Goal: Information Seeking & Learning: Check status

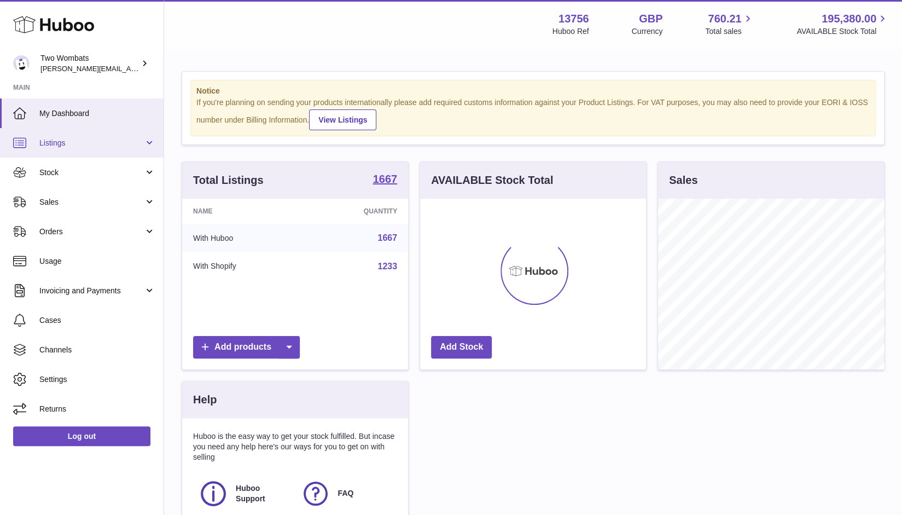
scroll to position [171, 227]
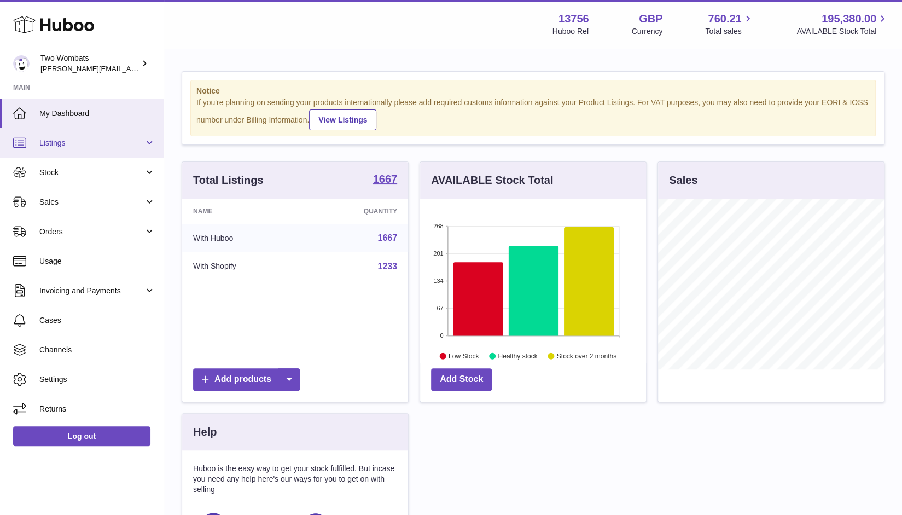
click at [66, 147] on span "Listings" at bounding box center [91, 143] width 105 height 10
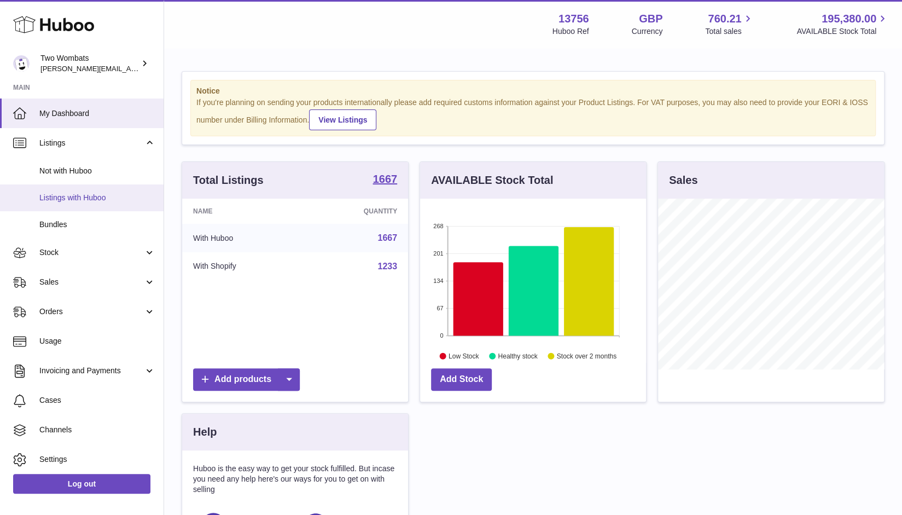
click at [118, 196] on span "Listings with Huboo" at bounding box center [97, 198] width 116 height 10
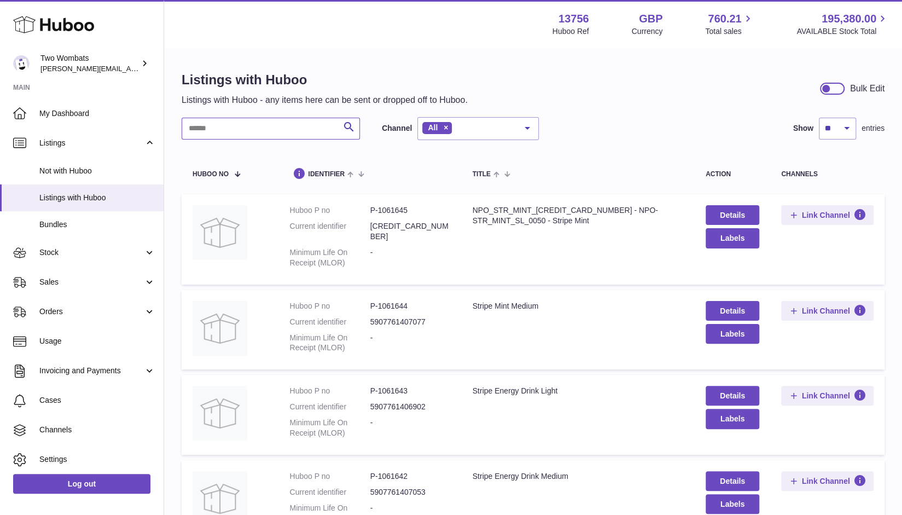
click at [275, 128] on input "text" at bounding box center [271, 129] width 178 height 22
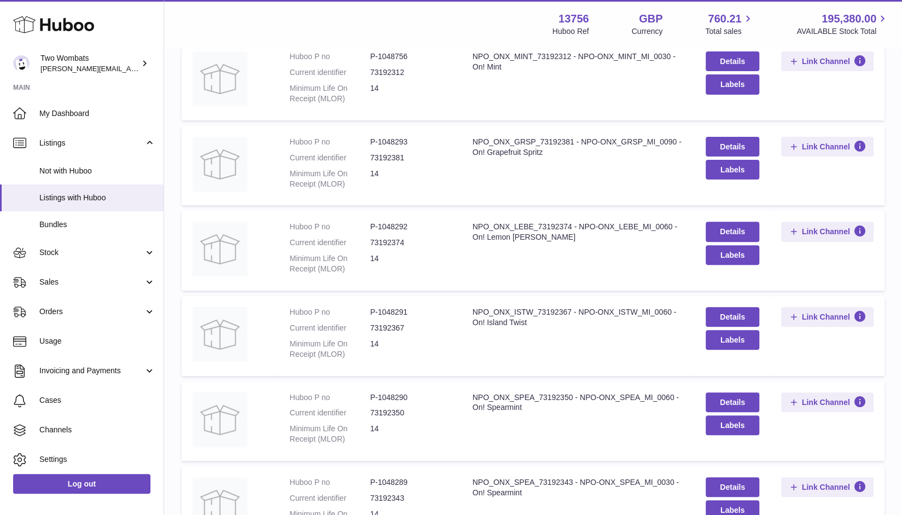
scroll to position [155, 0]
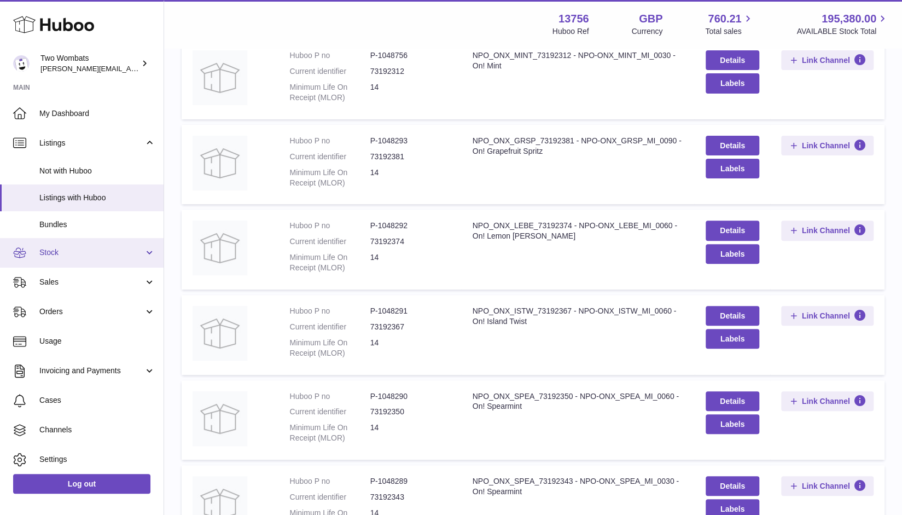
type input "***"
click at [58, 248] on span "Stock" at bounding box center [91, 252] width 105 height 10
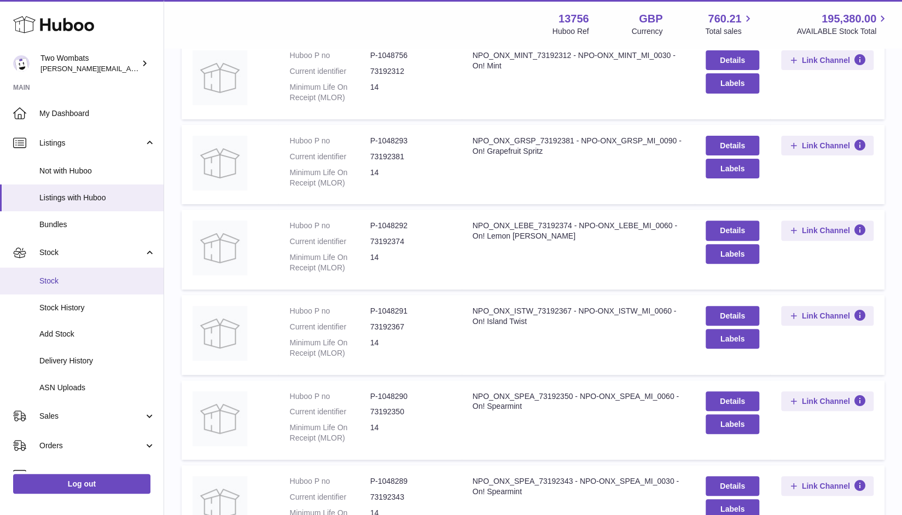
click at [71, 287] on link "Stock" at bounding box center [82, 281] width 164 height 27
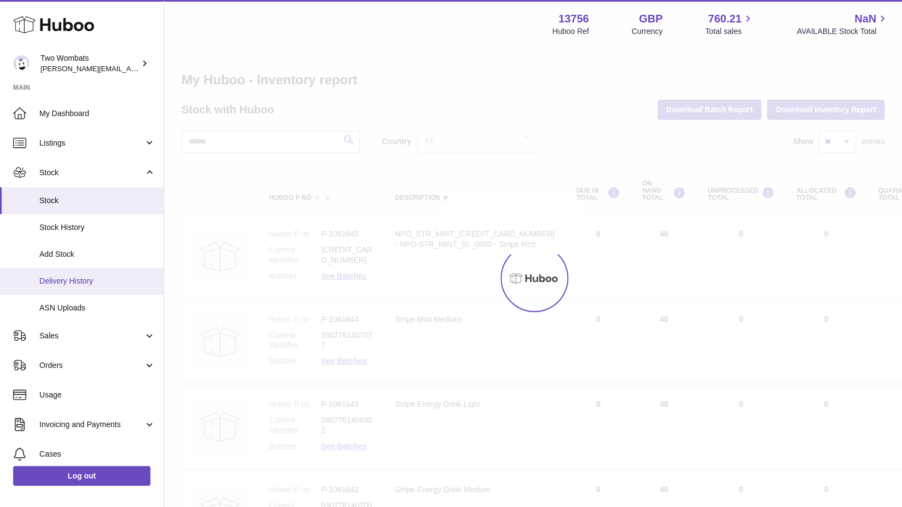
click at [52, 285] on ul "My Dashboard Listings Not with Huboo Listings with Huboo Bundles Stock Stock St…" at bounding box center [82, 328] width 164 height 459
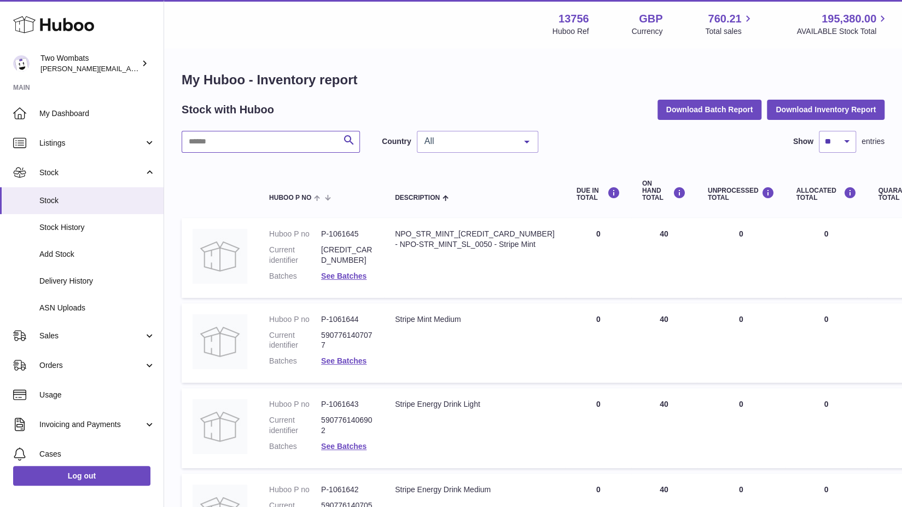
click at [270, 140] on input "text" at bounding box center [271, 142] width 178 height 22
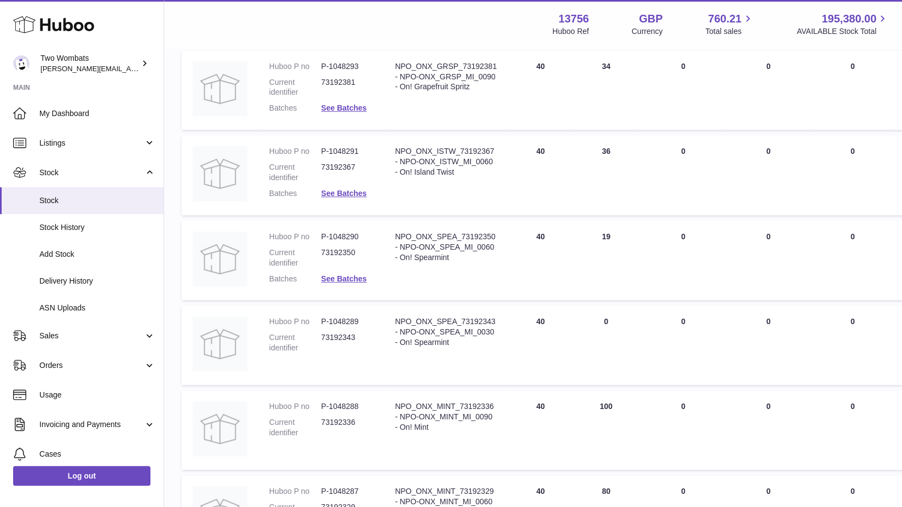
scroll to position [254, 0]
type input "***"
click at [349, 278] on link "See Batches" at bounding box center [343, 277] width 45 height 9
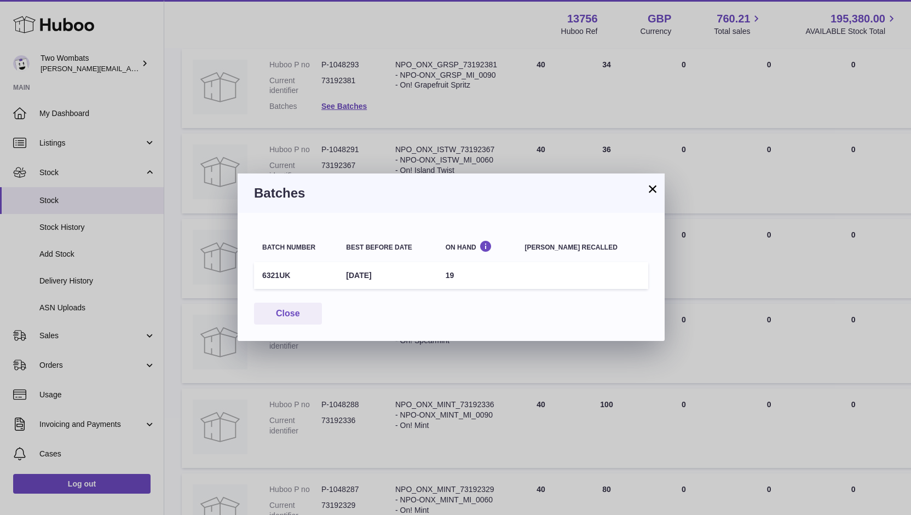
click at [649, 192] on button "×" at bounding box center [652, 188] width 13 height 13
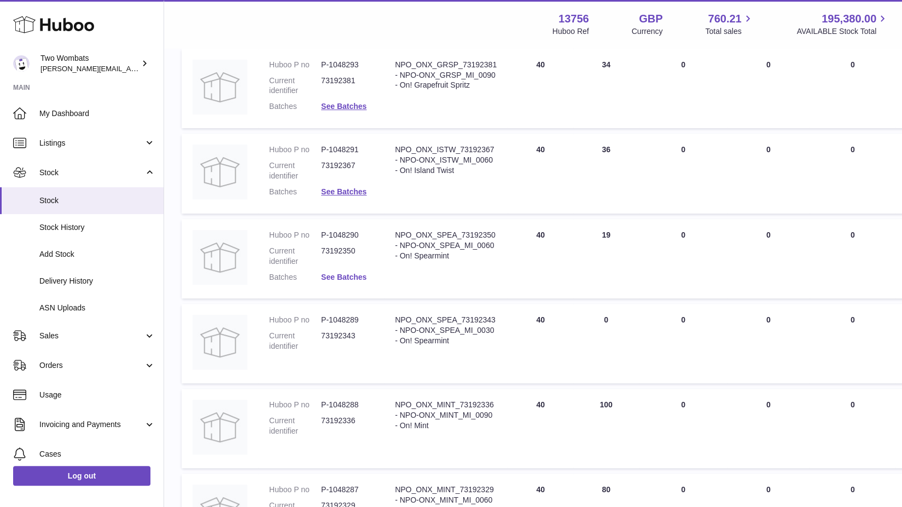
click at [351, 275] on link "See Batches" at bounding box center [343, 277] width 45 height 9
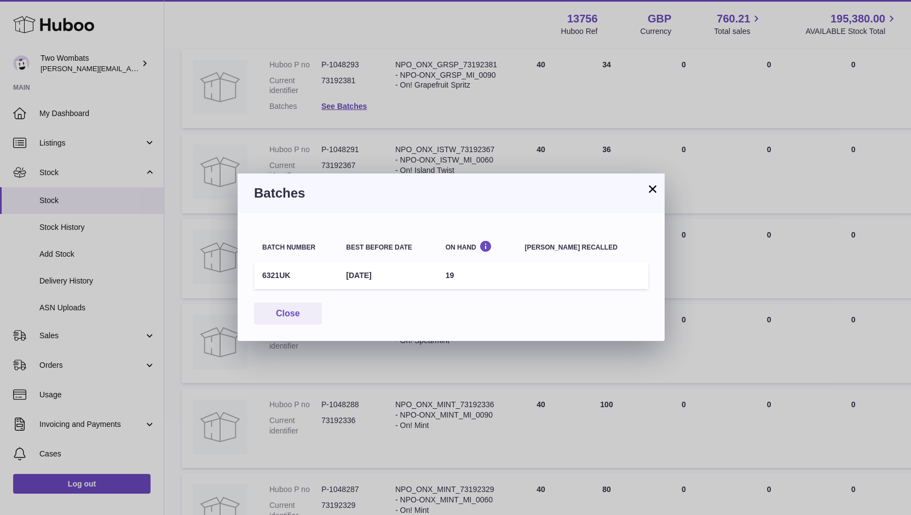
click at [653, 190] on button "×" at bounding box center [652, 188] width 13 height 13
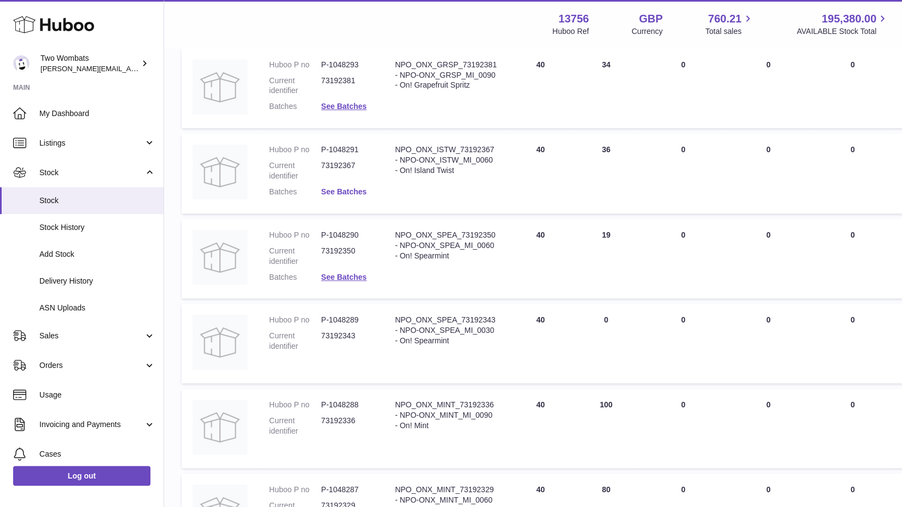
click at [358, 193] on link "See Batches" at bounding box center [343, 191] width 45 height 9
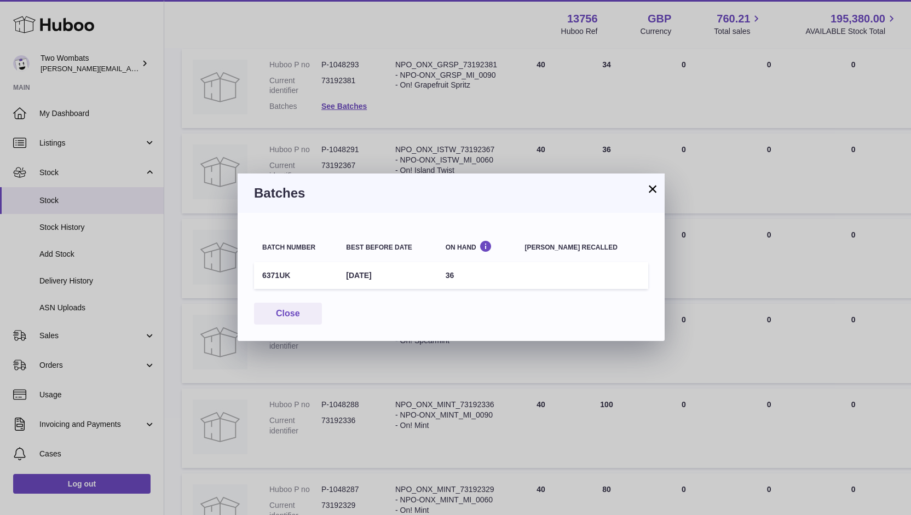
click at [654, 191] on button "×" at bounding box center [652, 188] width 13 height 13
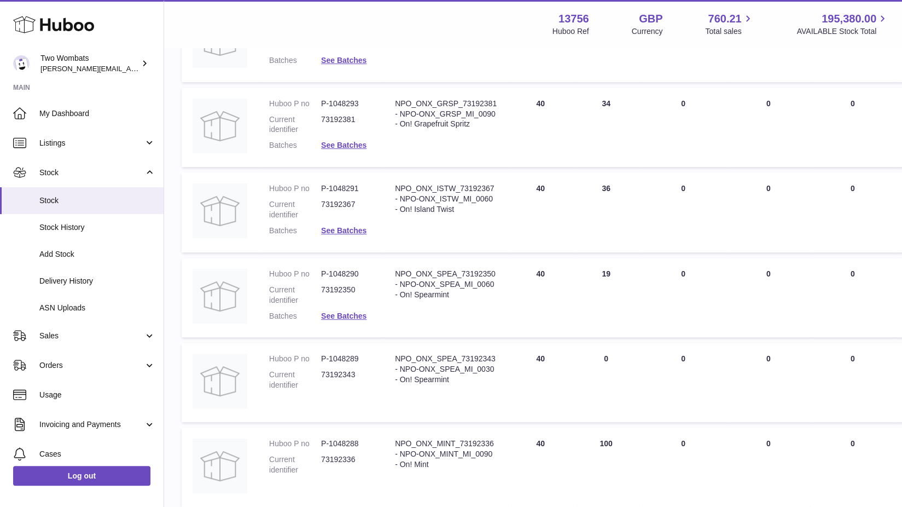
scroll to position [204, 0]
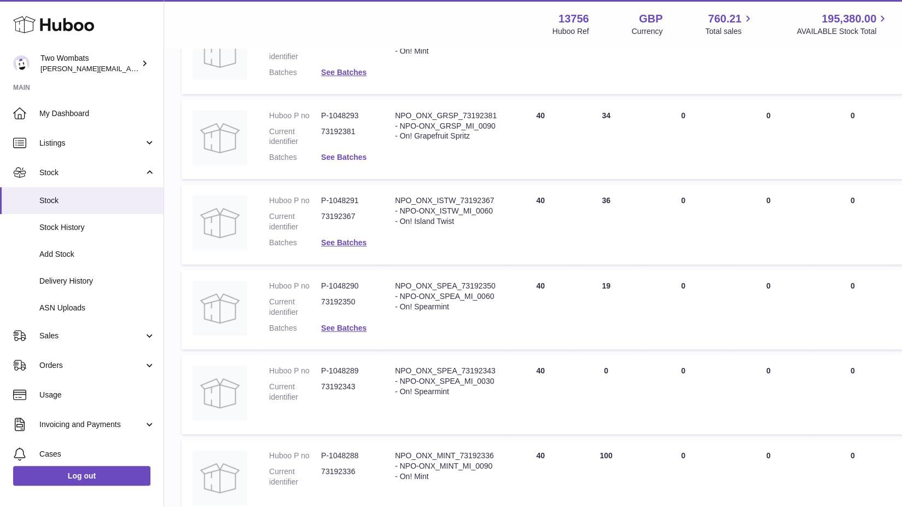
click at [347, 160] on link "See Batches" at bounding box center [343, 157] width 45 height 9
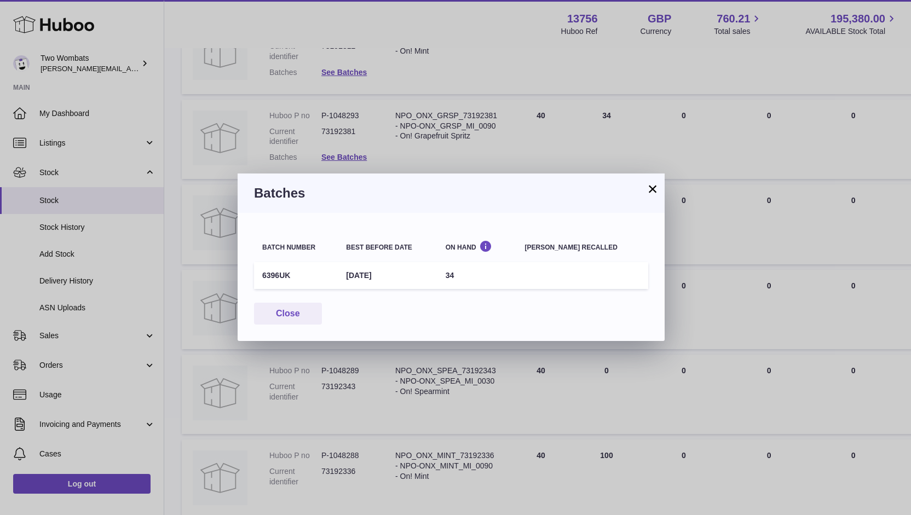
click at [648, 188] on button "×" at bounding box center [652, 188] width 13 height 13
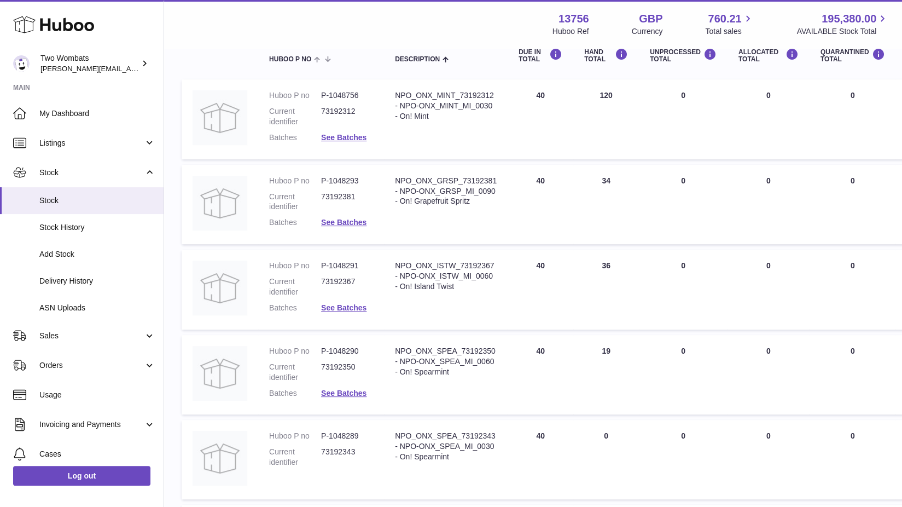
scroll to position [120, 0]
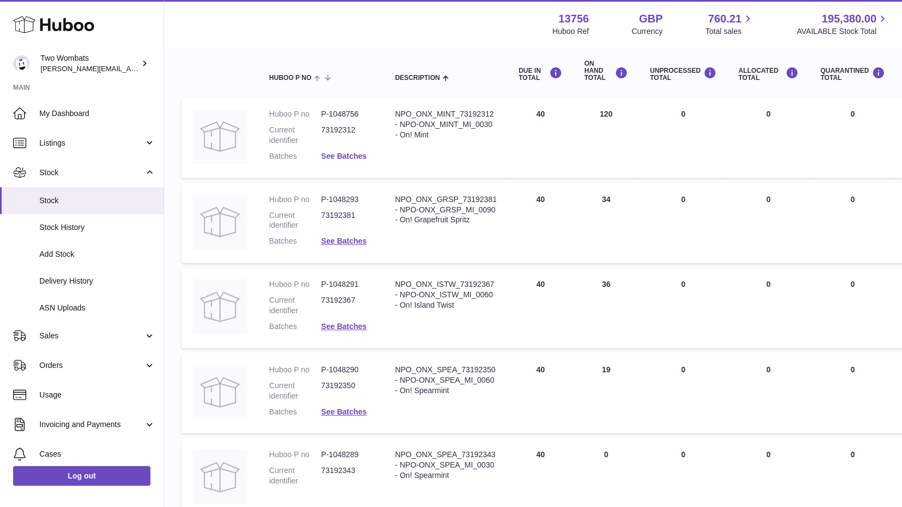
click at [338, 153] on link "See Batches" at bounding box center [343, 156] width 45 height 9
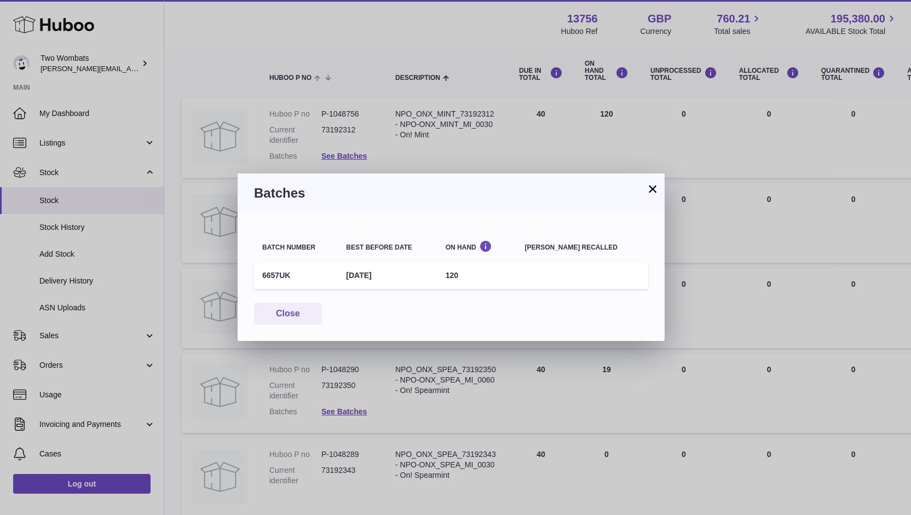
click at [651, 190] on button "×" at bounding box center [652, 188] width 13 height 13
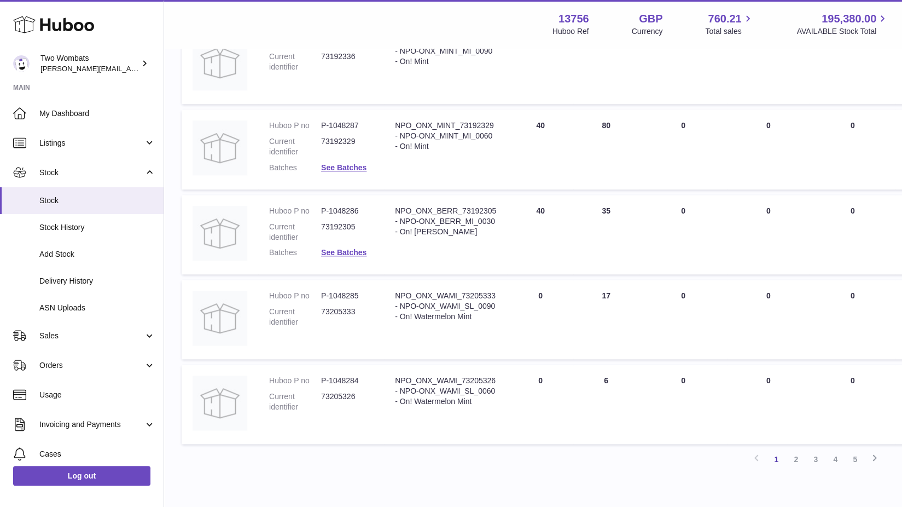
scroll to position [624, 0]
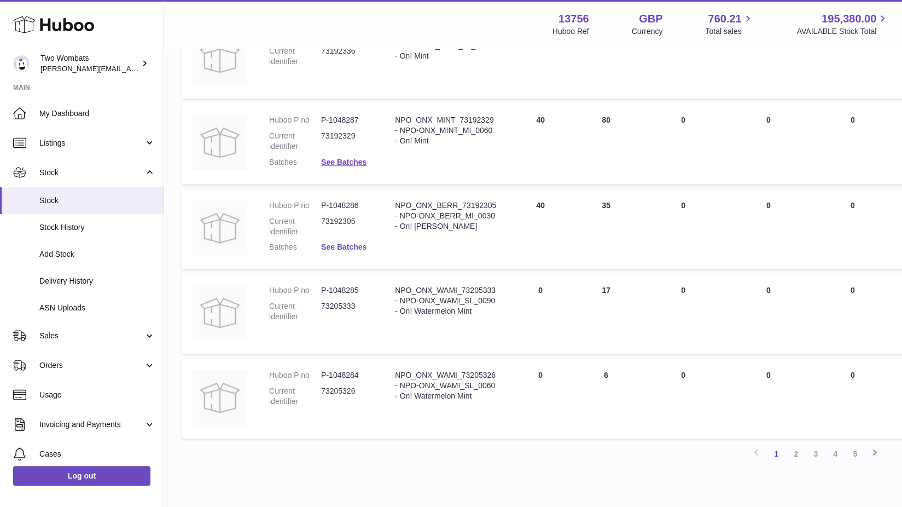
click at [357, 246] on link "See Batches" at bounding box center [343, 246] width 45 height 9
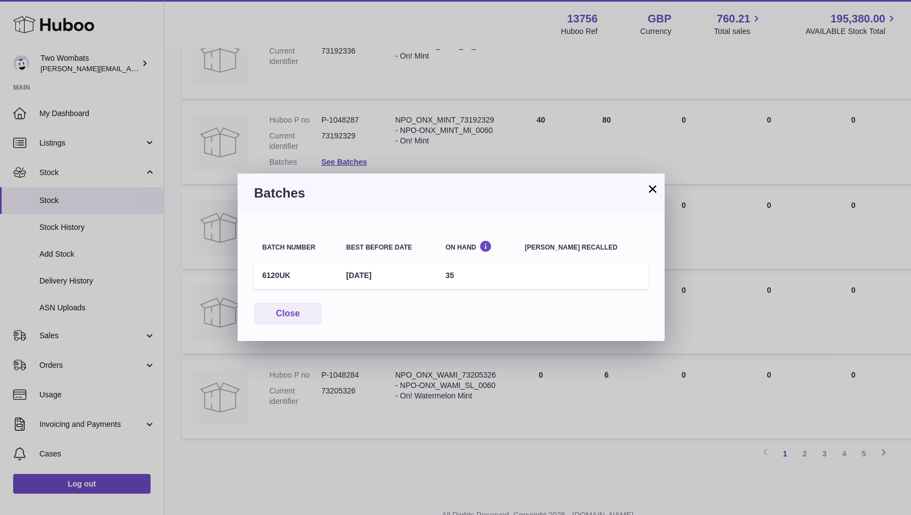
click at [653, 183] on button "×" at bounding box center [652, 188] width 13 height 13
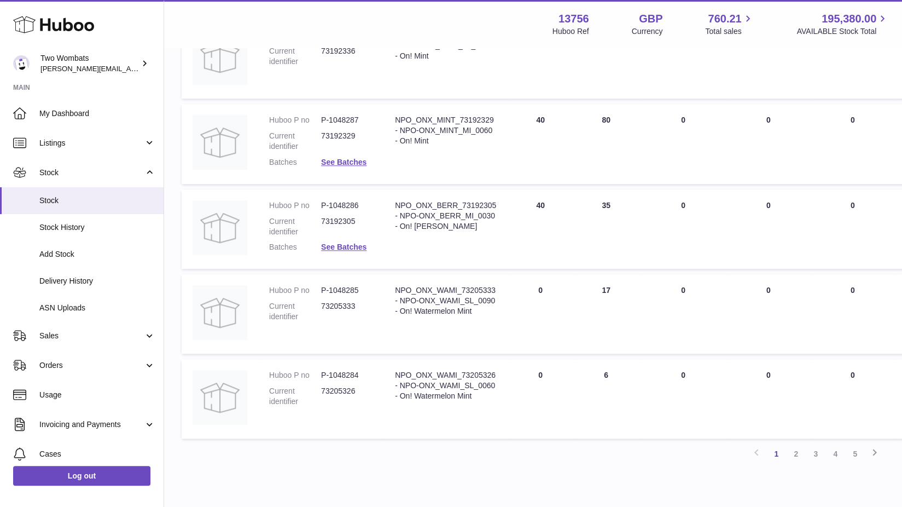
scroll to position [675, 0]
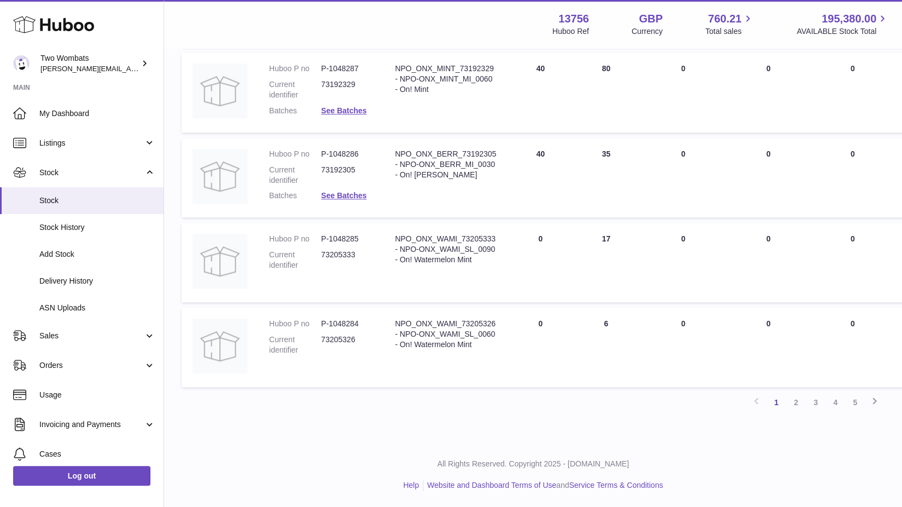
click at [595, 244] on td "ON HAND Total 17" at bounding box center [606, 262] width 66 height 79
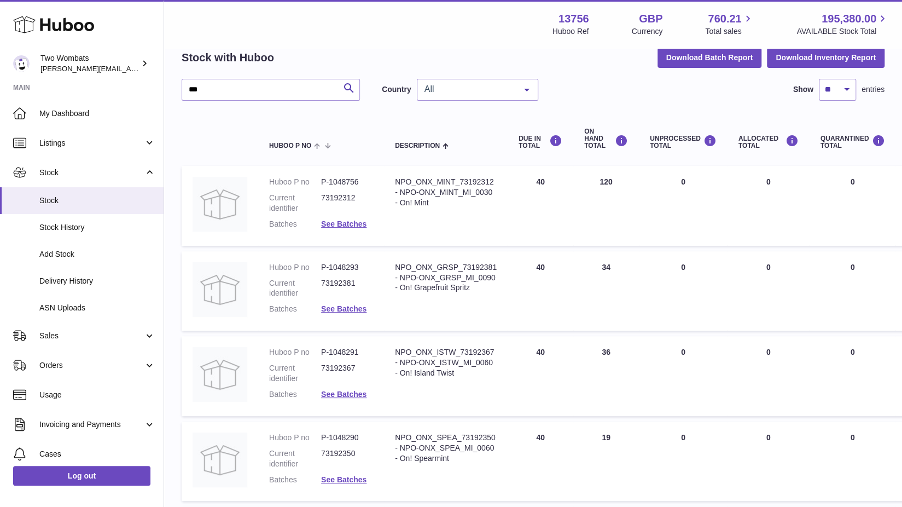
scroll to position [0, 0]
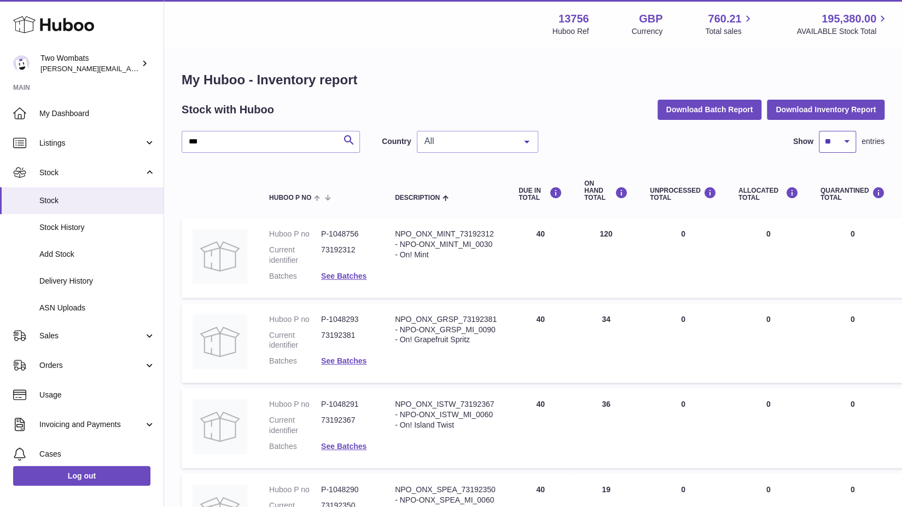
click at [846, 144] on select "** ** ** ***" at bounding box center [837, 142] width 37 height 22
select select "**"
click at [819, 131] on select "** ** ** ***" at bounding box center [837, 142] width 37 height 22
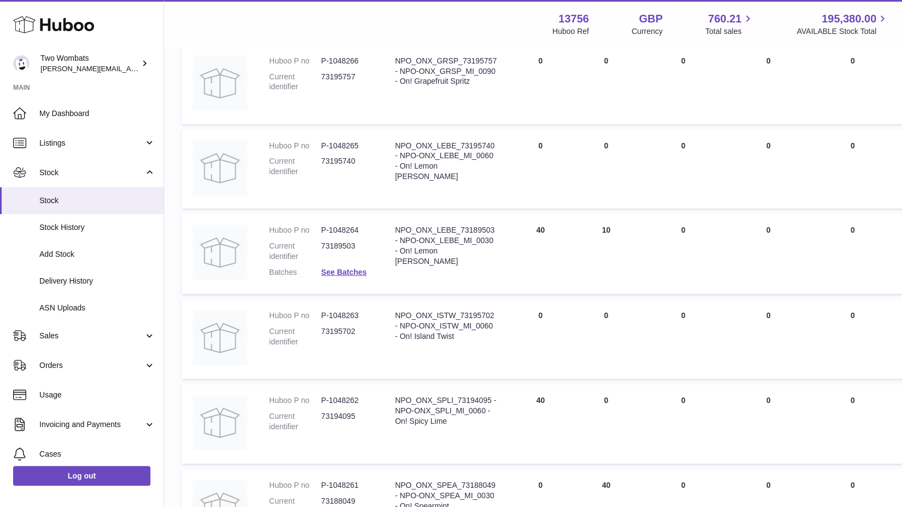
scroll to position [2127, 0]
click at [342, 272] on link "See Batches" at bounding box center [343, 270] width 45 height 9
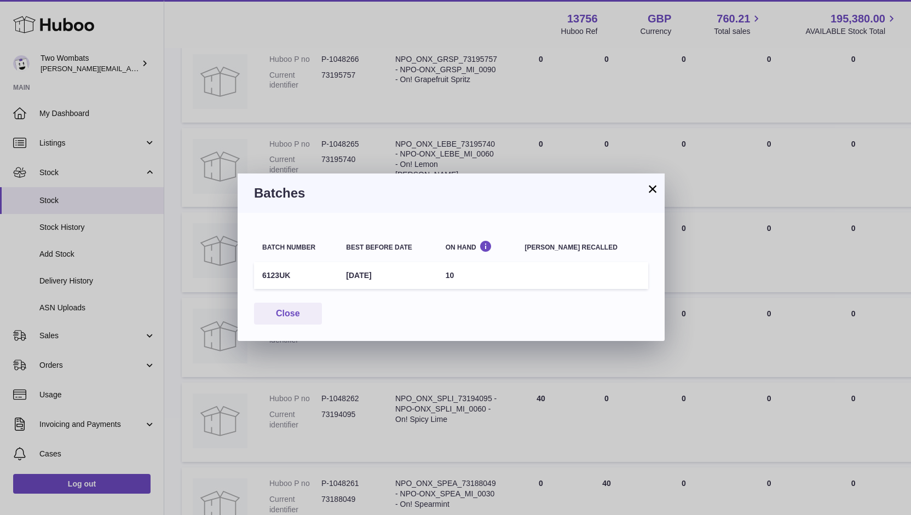
click at [652, 190] on button "×" at bounding box center [652, 188] width 13 height 13
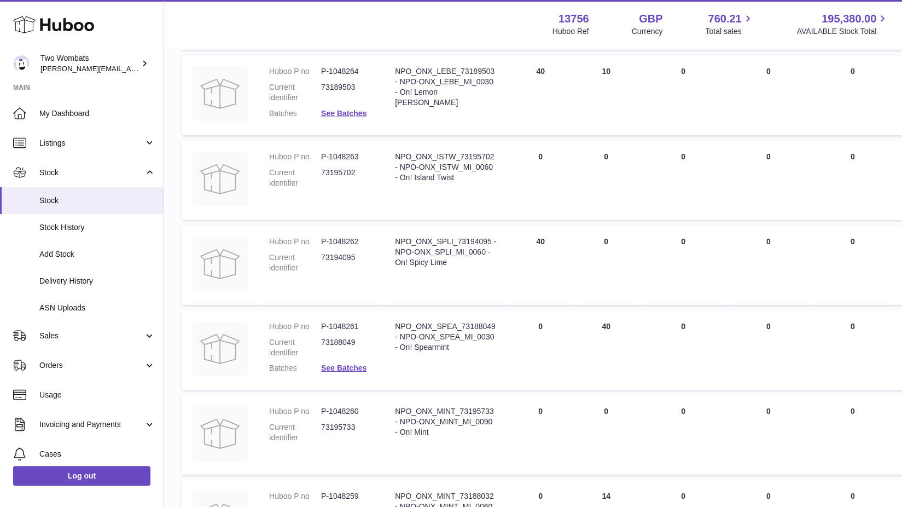
scroll to position [2284, 0]
click at [344, 365] on link "See Batches" at bounding box center [343, 367] width 45 height 9
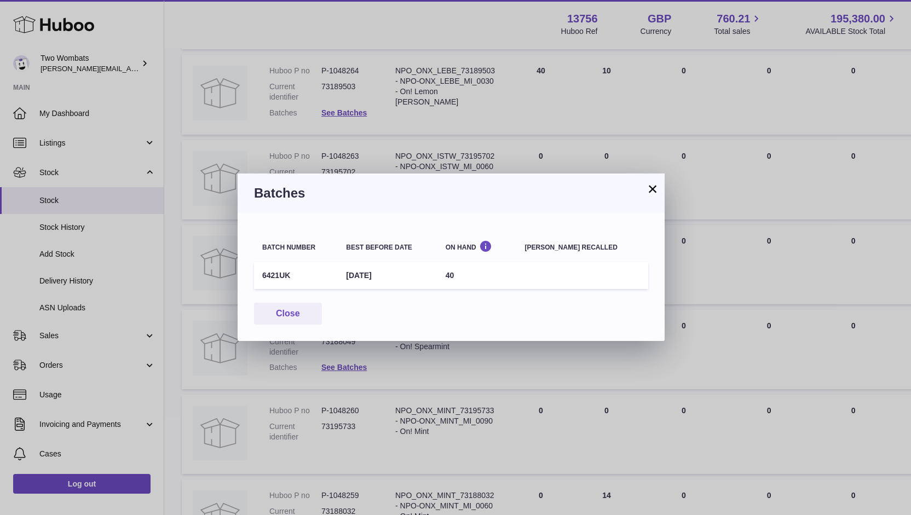
click at [651, 192] on button "×" at bounding box center [652, 188] width 13 height 13
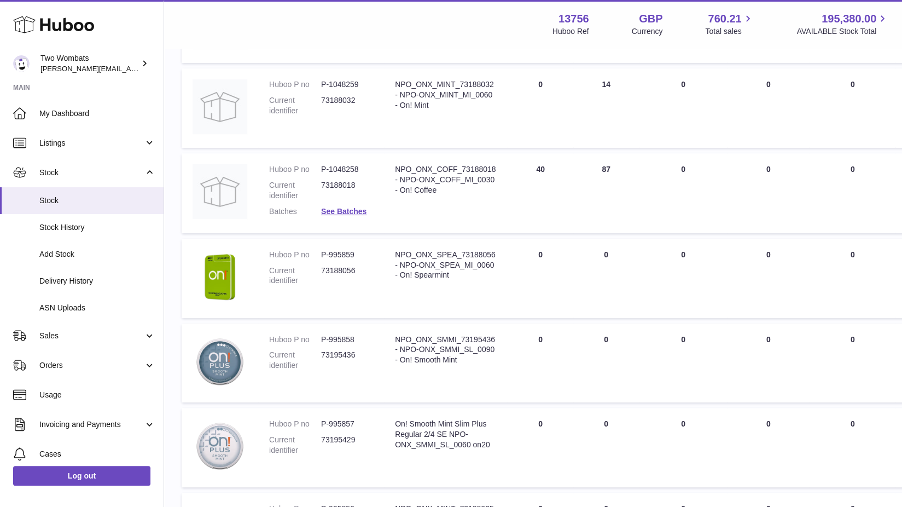
scroll to position [2696, 0]
click at [340, 211] on link "See Batches" at bounding box center [343, 210] width 45 height 9
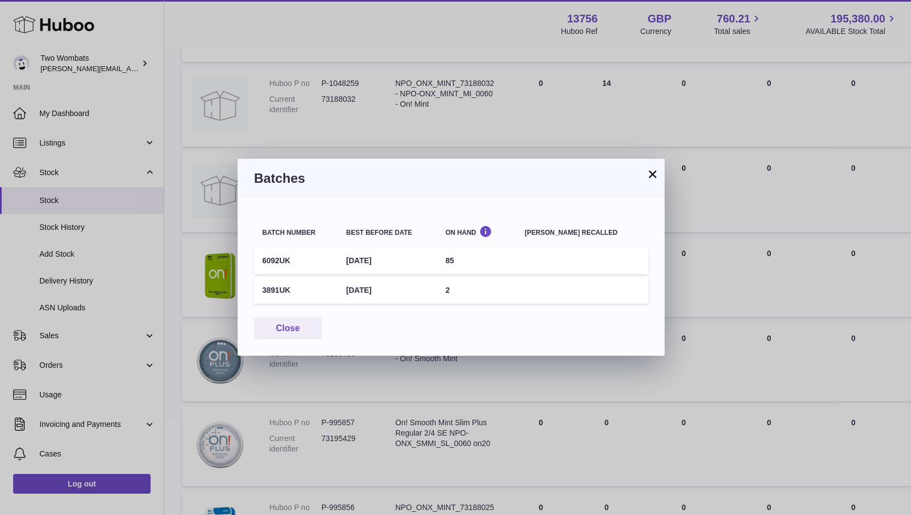
drag, startPoint x: 352, startPoint y: 256, endPoint x: 419, endPoint y: 286, distance: 73.2
click at [419, 286] on tbody "6092UK 8th Oct 2026 85 3891UK 8th Oct 2026 2" at bounding box center [451, 275] width 394 height 56
click at [381, 260] on td "8th Oct 2026" at bounding box center [387, 260] width 99 height 27
click at [653, 169] on button "×" at bounding box center [652, 173] width 13 height 13
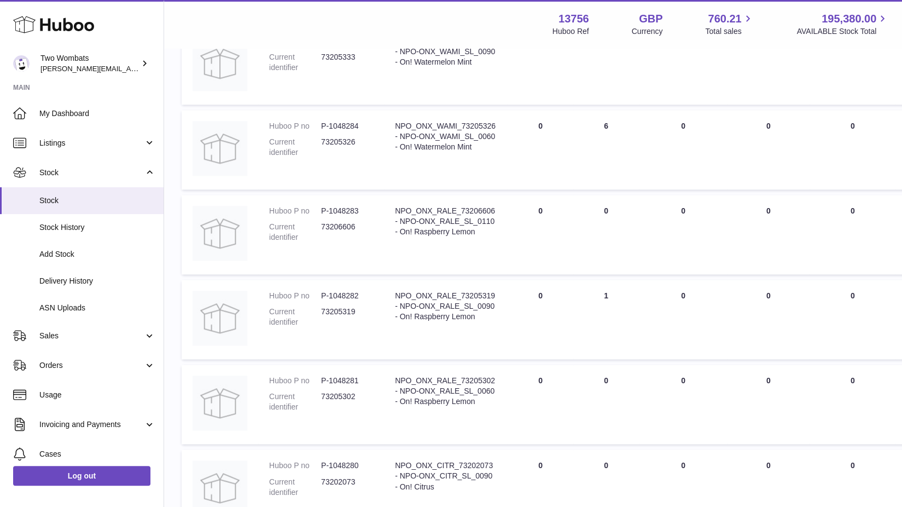
scroll to position [0, 0]
